Goal: Task Accomplishment & Management: Use online tool/utility

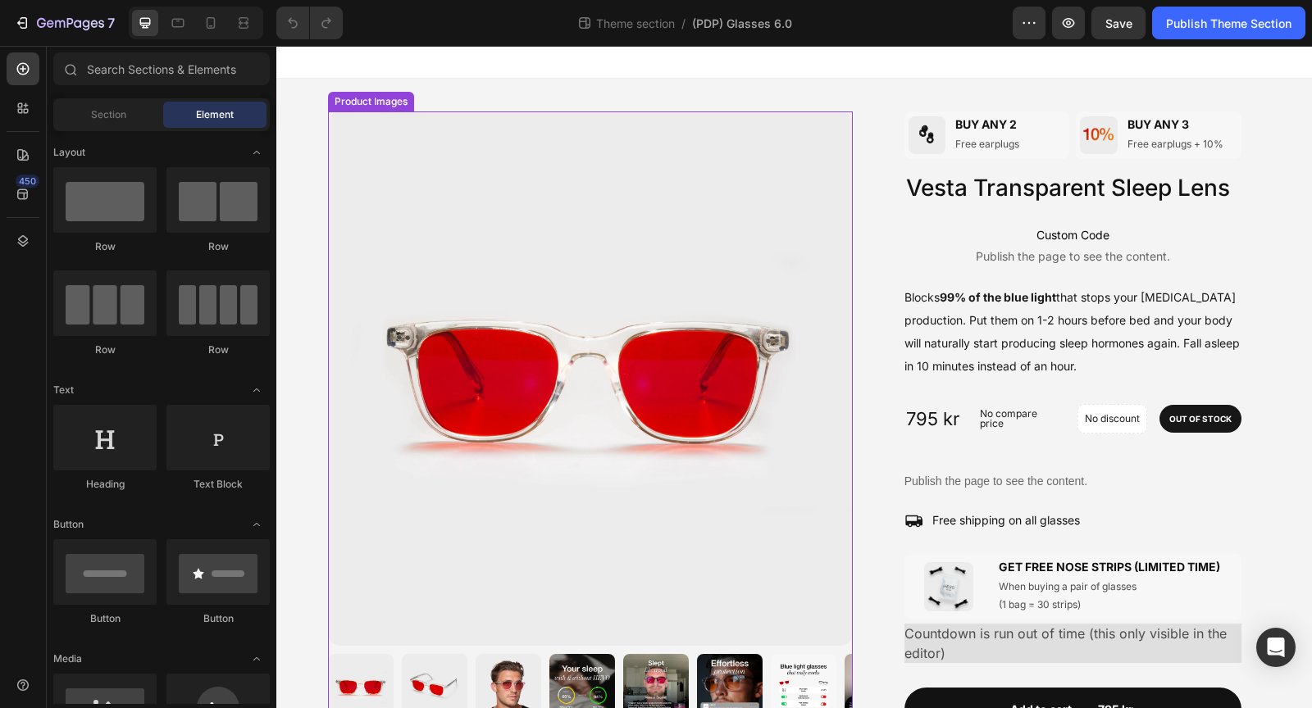
scroll to position [78, 0]
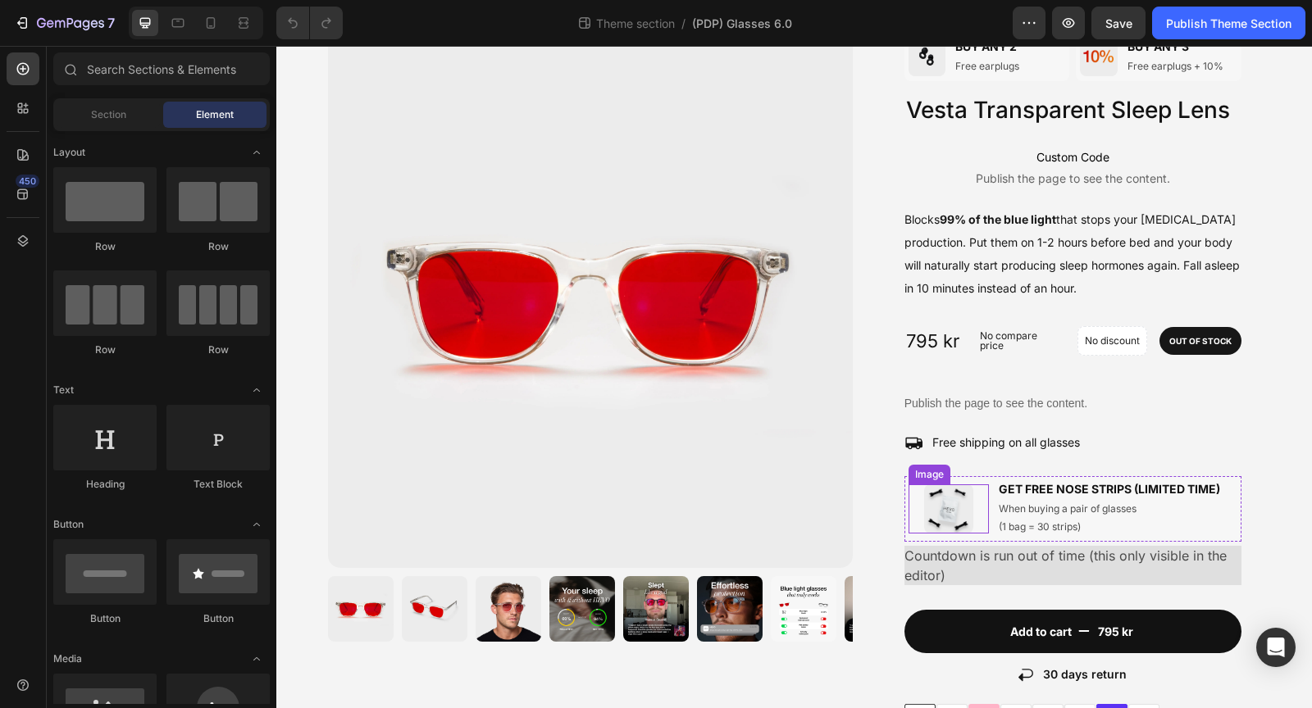
click at [908, 504] on div at bounding box center [948, 509] width 80 height 49
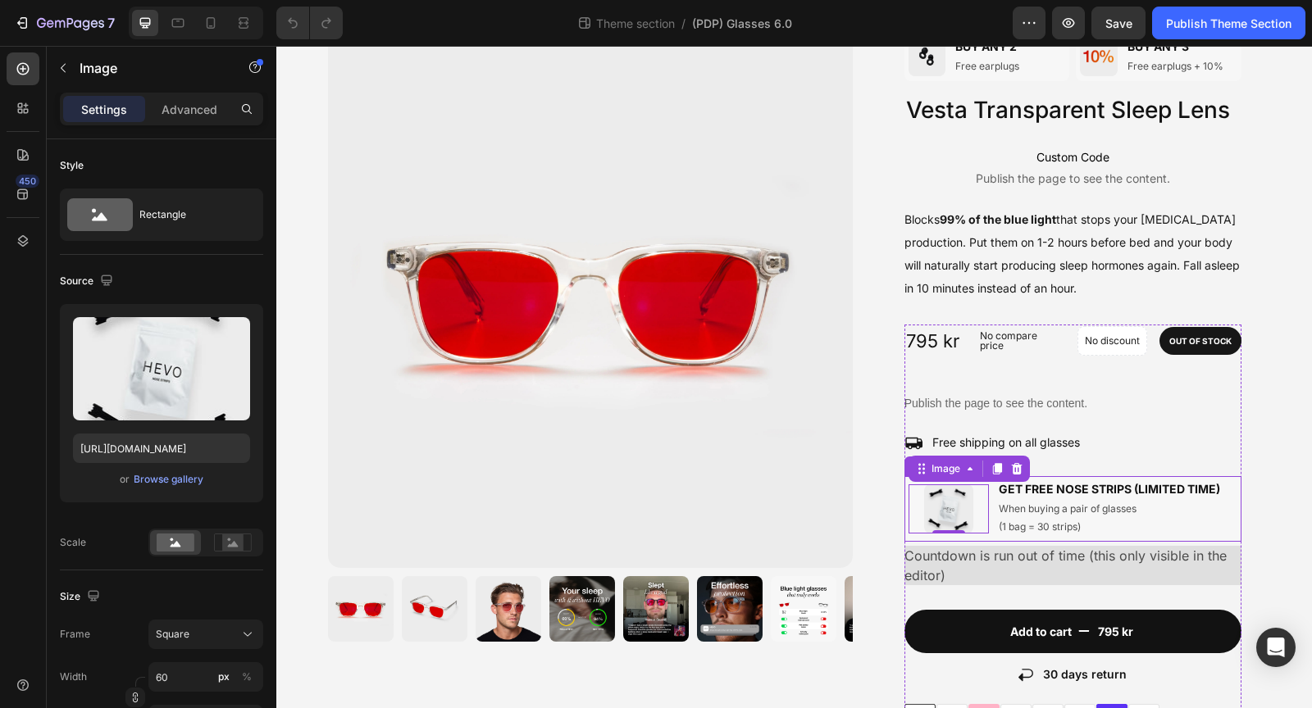
click at [995, 537] on div "Image 0 GET FREE NOSE STRIPS (LIMITED TIME) Heading When buying a pair of glass…" at bounding box center [1072, 508] width 337 height 65
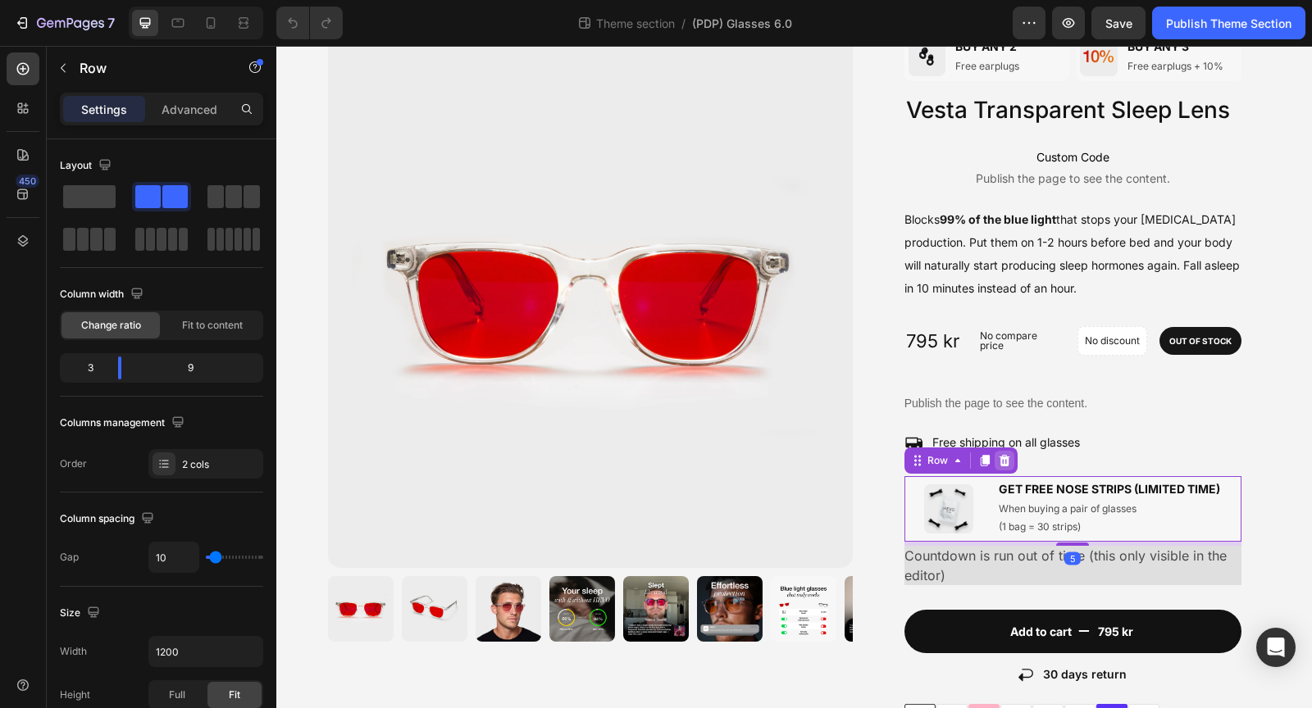
click at [1005, 454] on icon at bounding box center [1004, 460] width 13 height 13
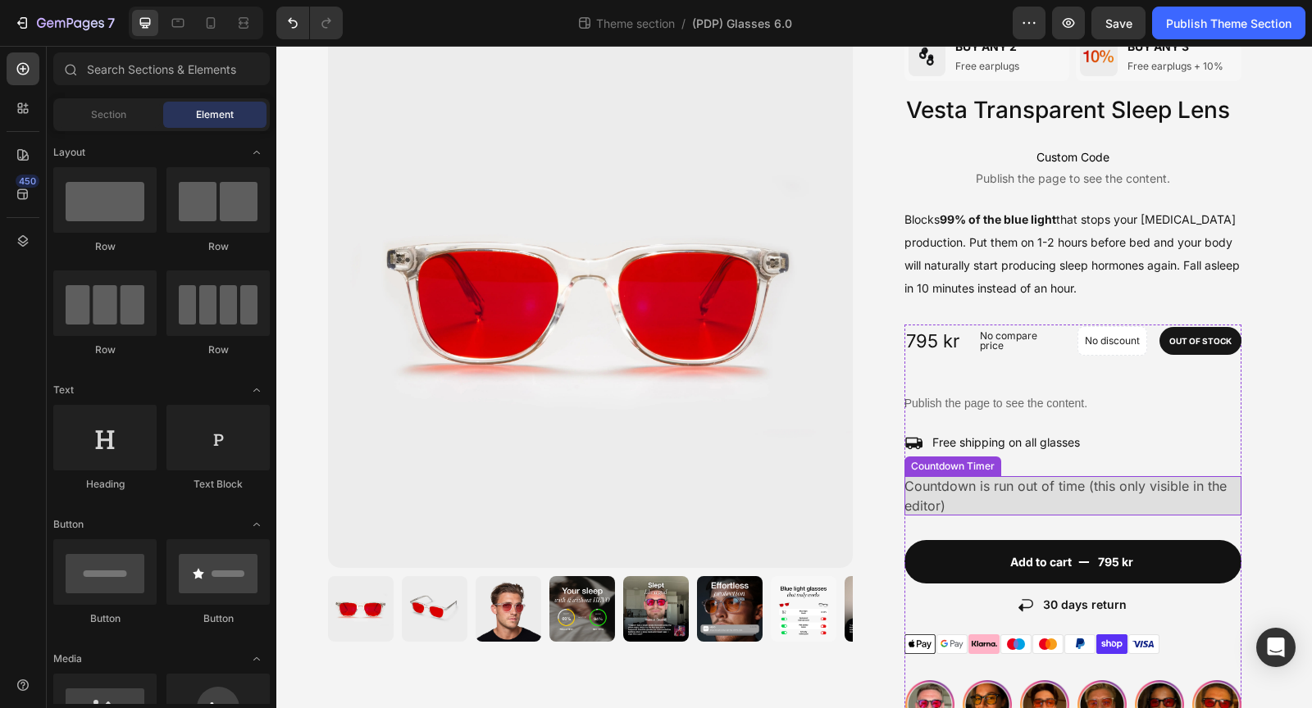
click at [999, 498] on span "Countdown is run out of time (this only visible in the editor)" at bounding box center [1072, 495] width 337 height 39
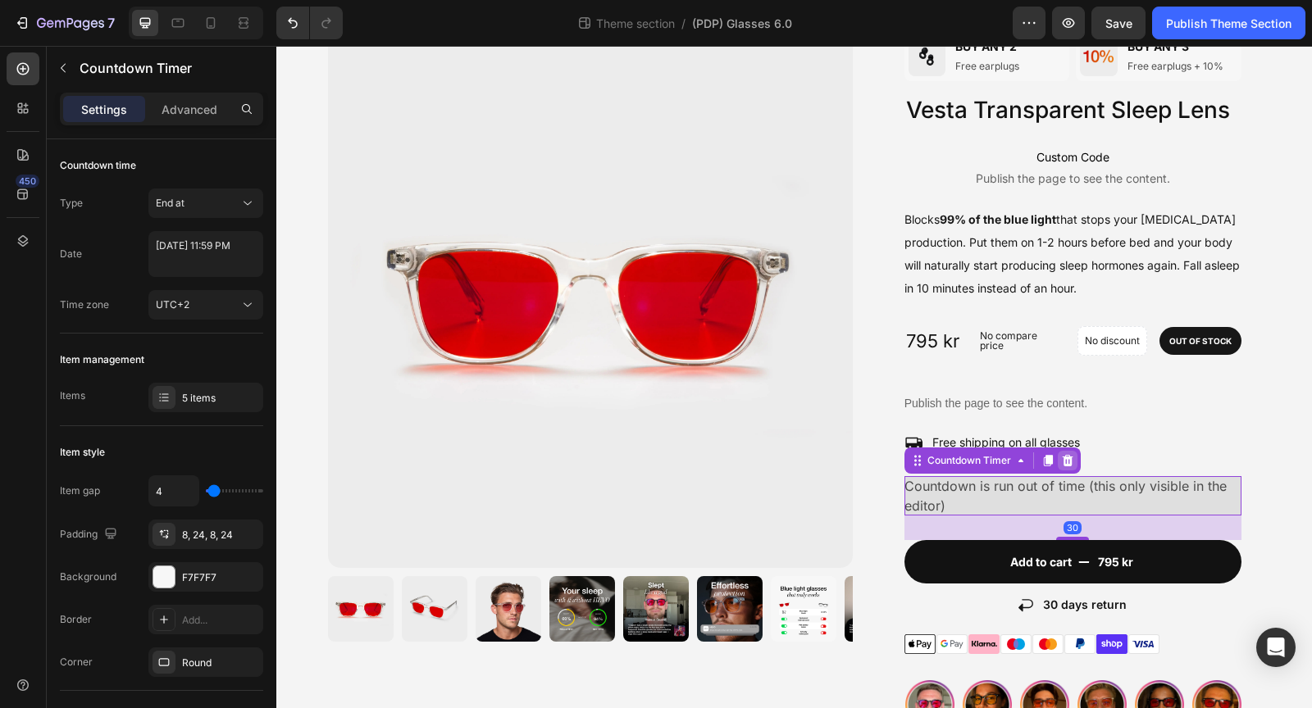
click at [1068, 461] on icon at bounding box center [1067, 460] width 13 height 13
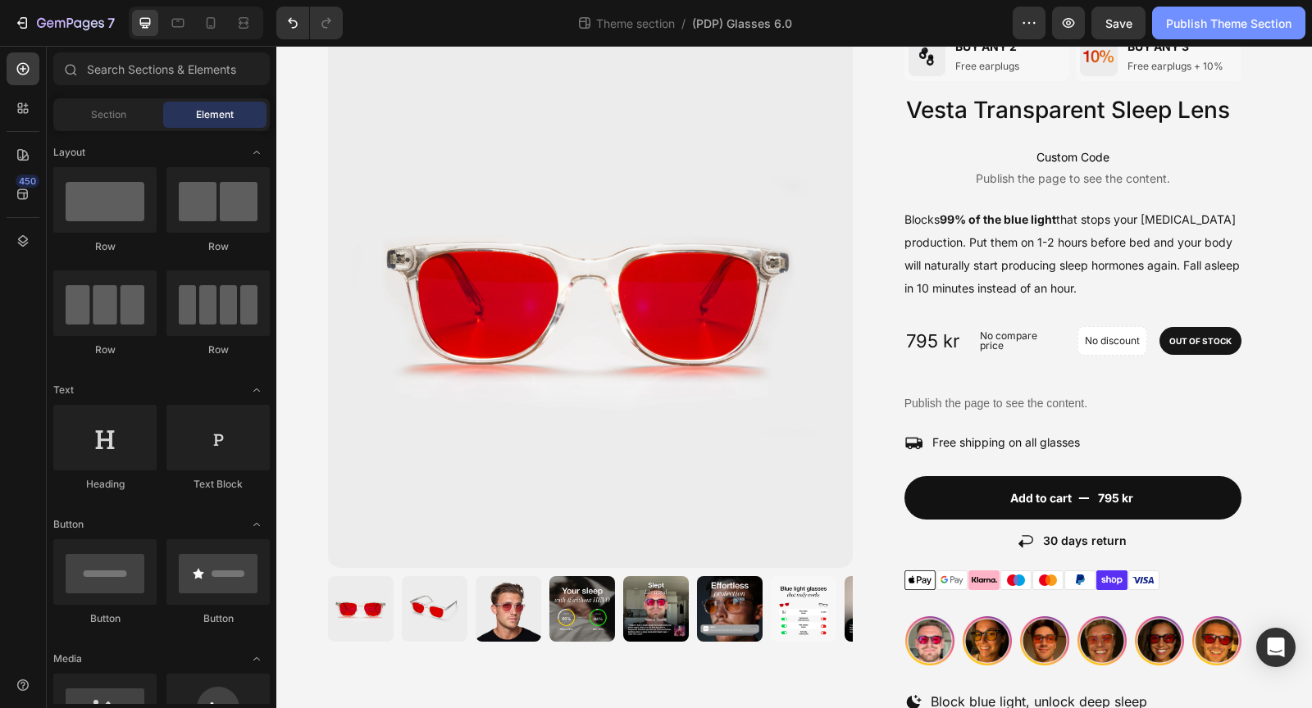
click at [1226, 12] on button "Publish Theme Section" at bounding box center [1228, 23] width 153 height 33
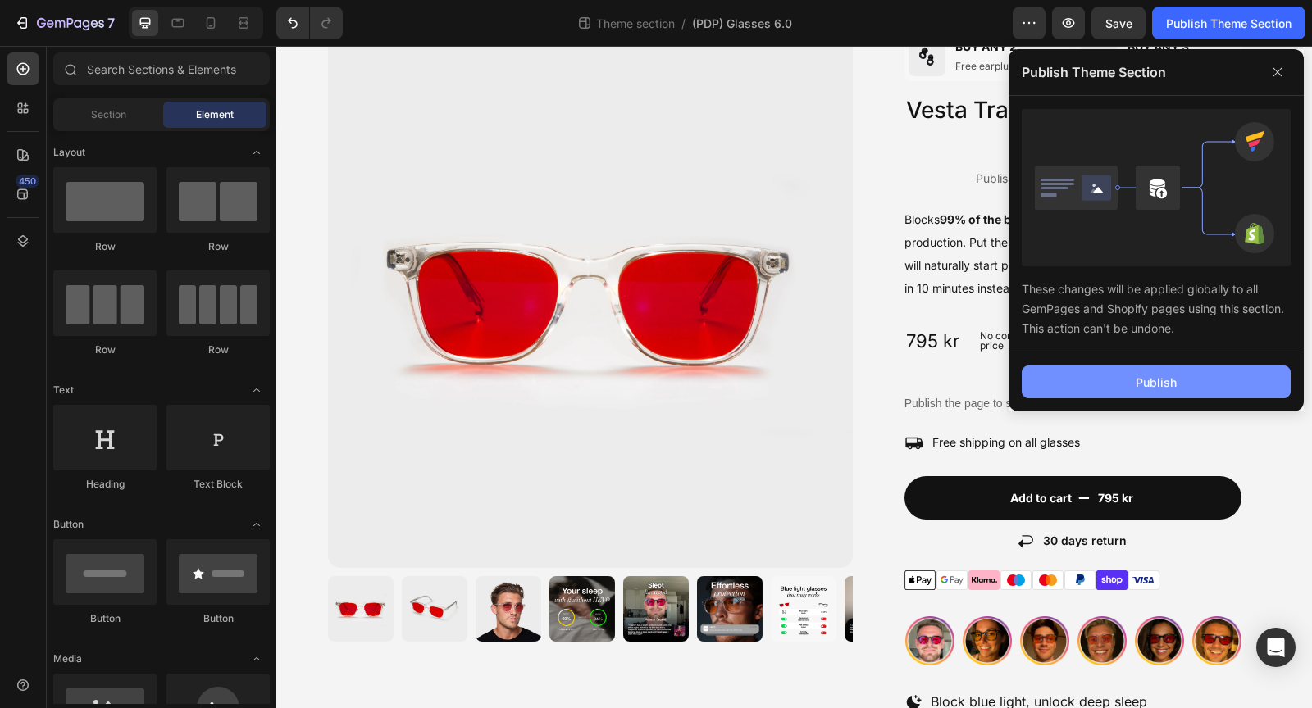
click at [1133, 366] on button "Publish" at bounding box center [1155, 382] width 269 height 33
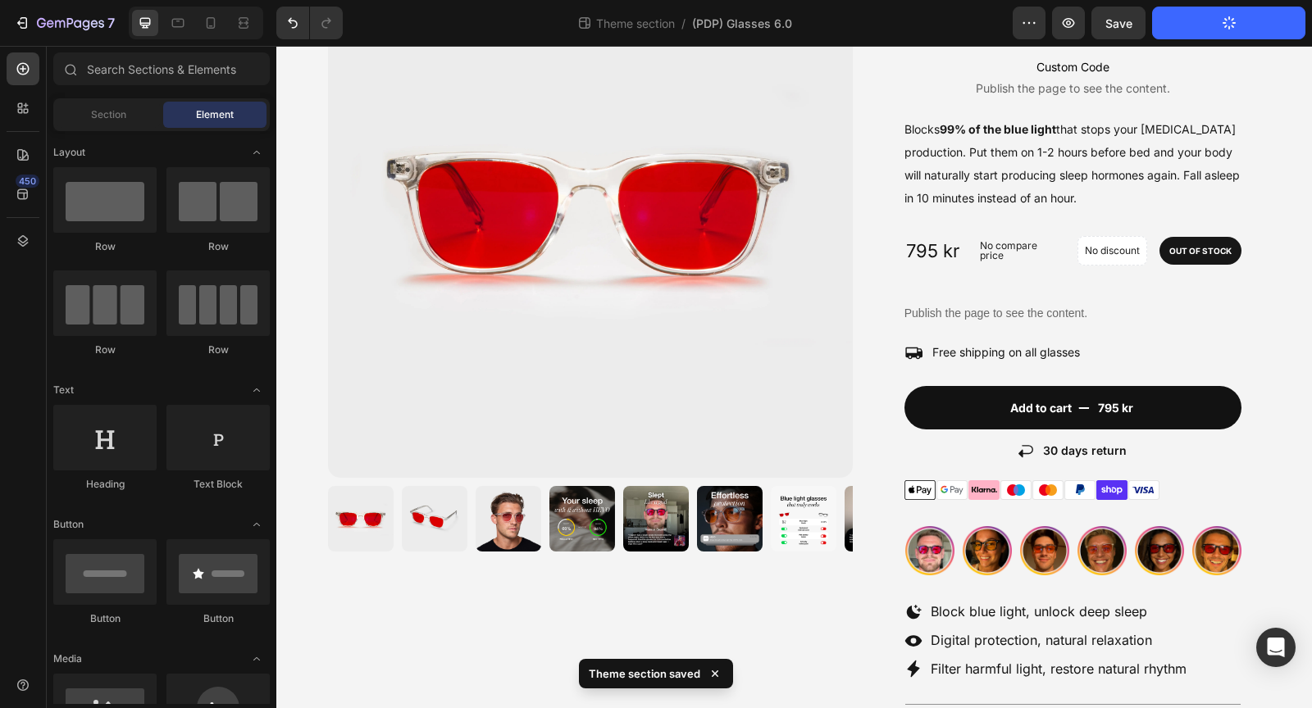
scroll to position [0, 0]
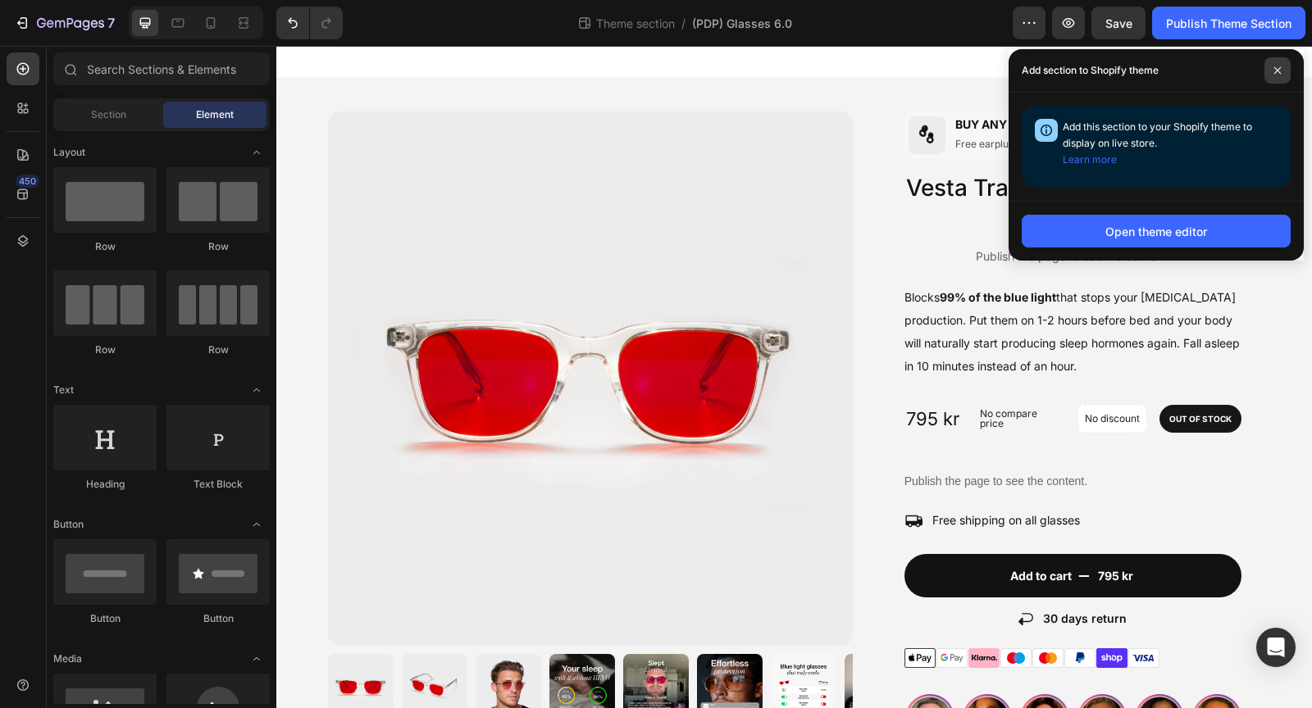
click at [1282, 71] on span at bounding box center [1277, 70] width 26 height 26
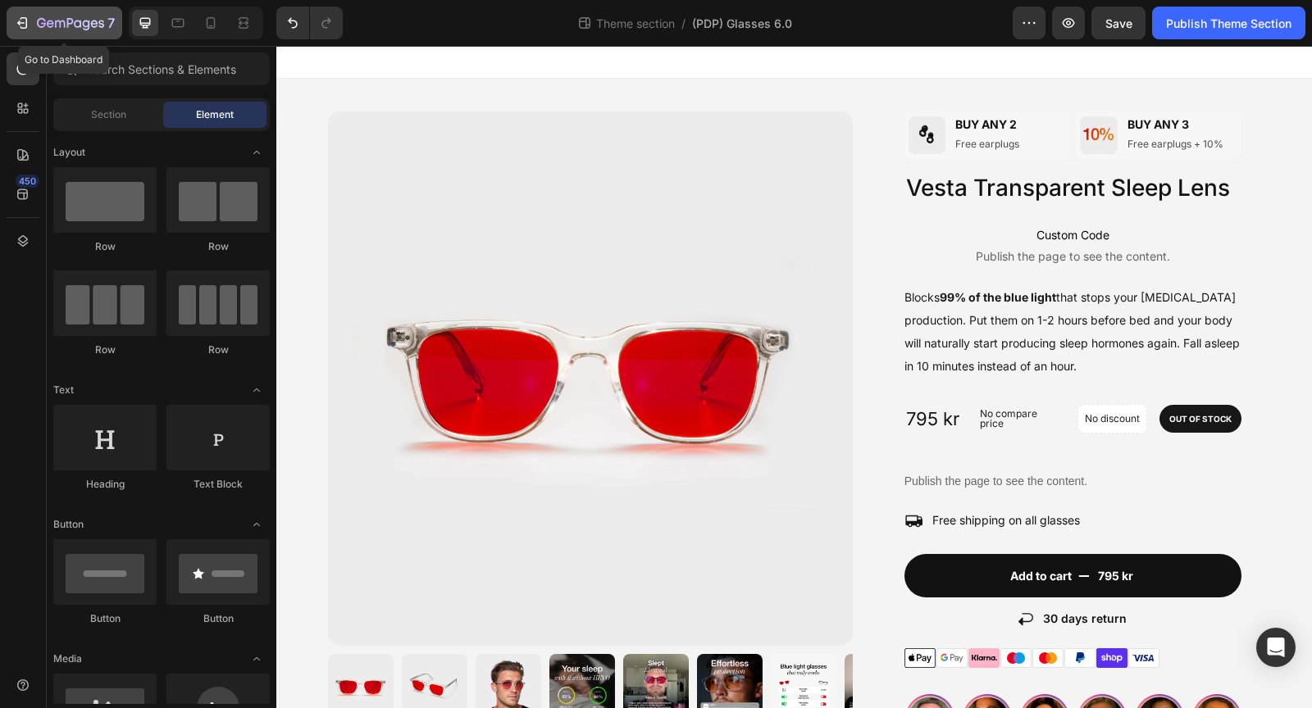
click at [30, 30] on div "7" at bounding box center [64, 23] width 101 height 20
